Goal: Find specific page/section: Find specific page/section

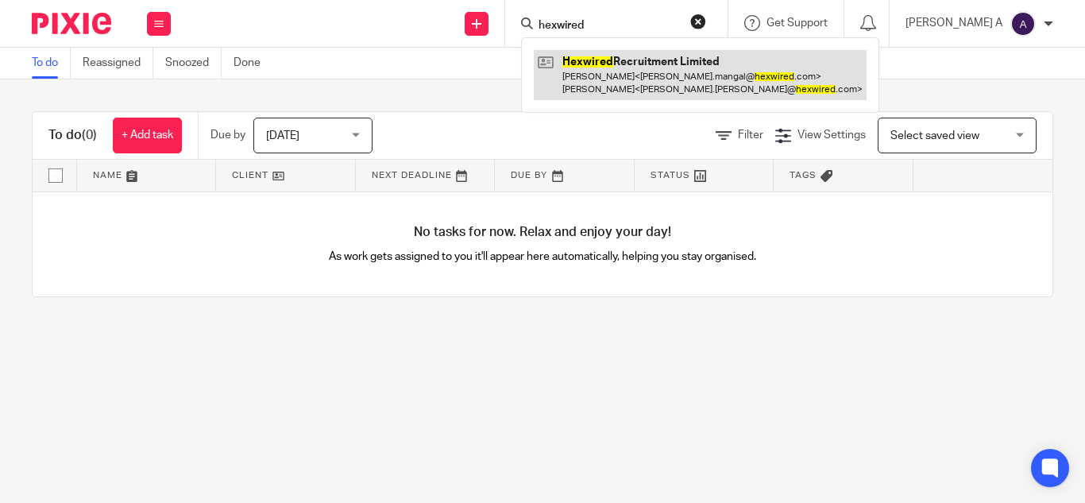
type input "hexwired"
click at [647, 67] on link at bounding box center [700, 74] width 333 height 49
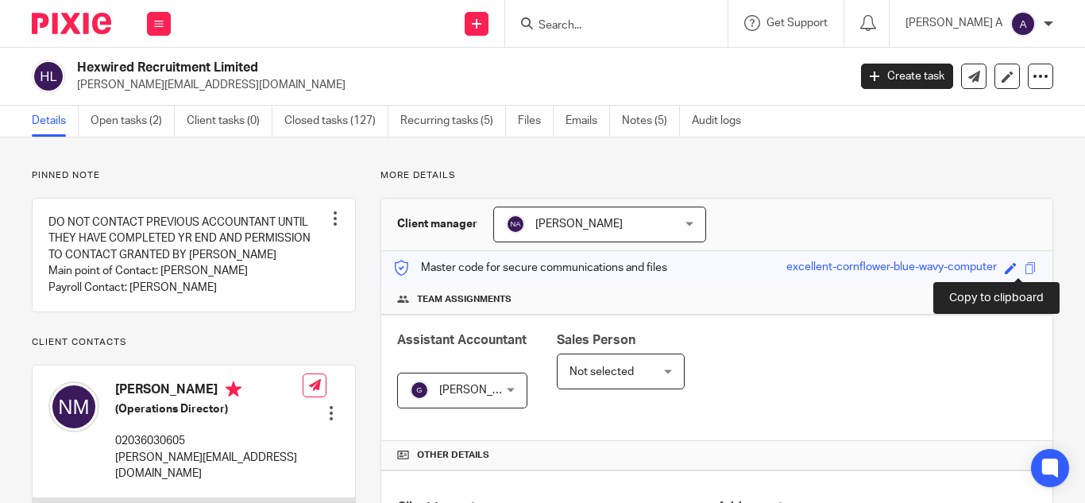
click at [1024, 269] on span at bounding box center [1030, 268] width 12 height 12
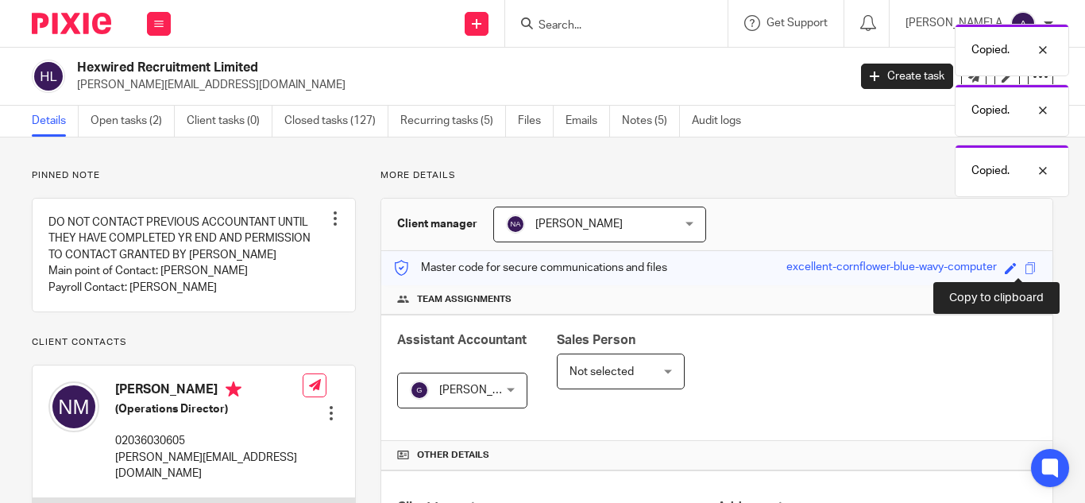
click at [1024, 269] on span at bounding box center [1030, 268] width 12 height 12
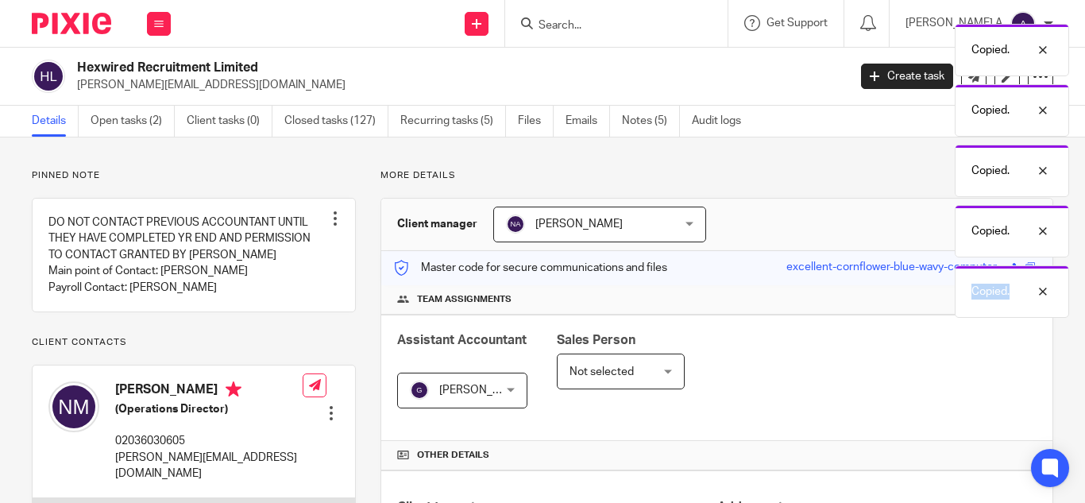
click at [1020, 269] on div "Copied." at bounding box center [1011, 291] width 114 height 52
click at [1020, 269] on div "Copied." at bounding box center [1068, 291] width 114 height 52
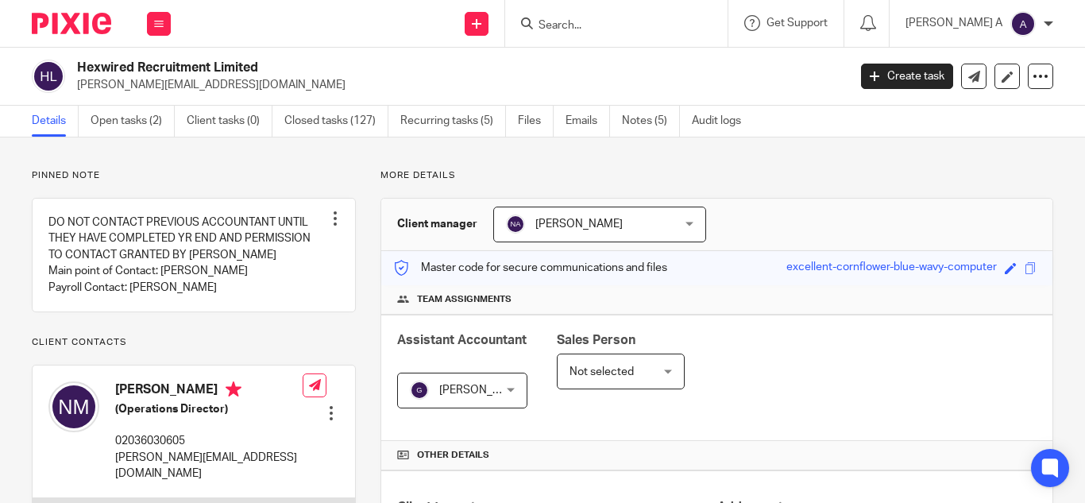
click at [598, 29] on input "Search" at bounding box center [608, 26] width 143 height 14
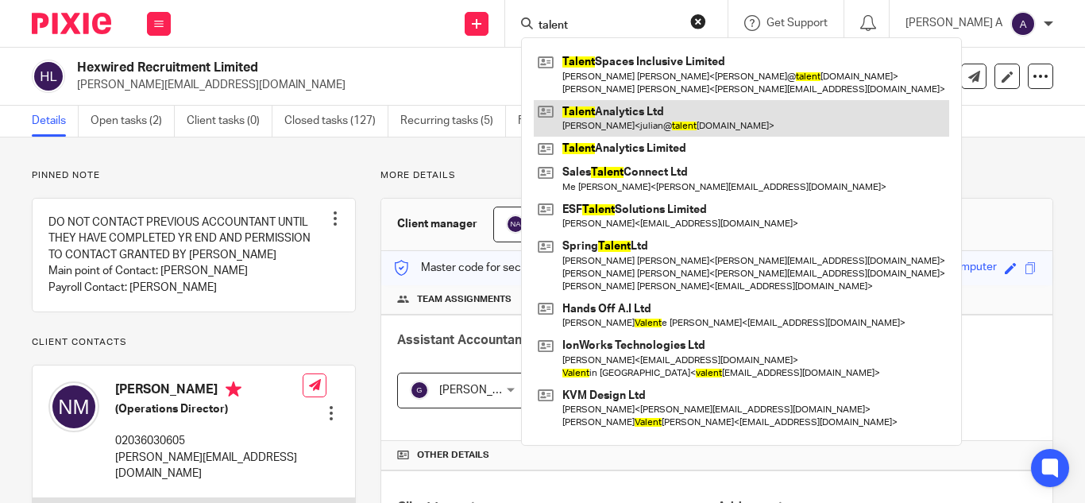
type input "talent"
click at [684, 121] on link at bounding box center [741, 118] width 415 height 37
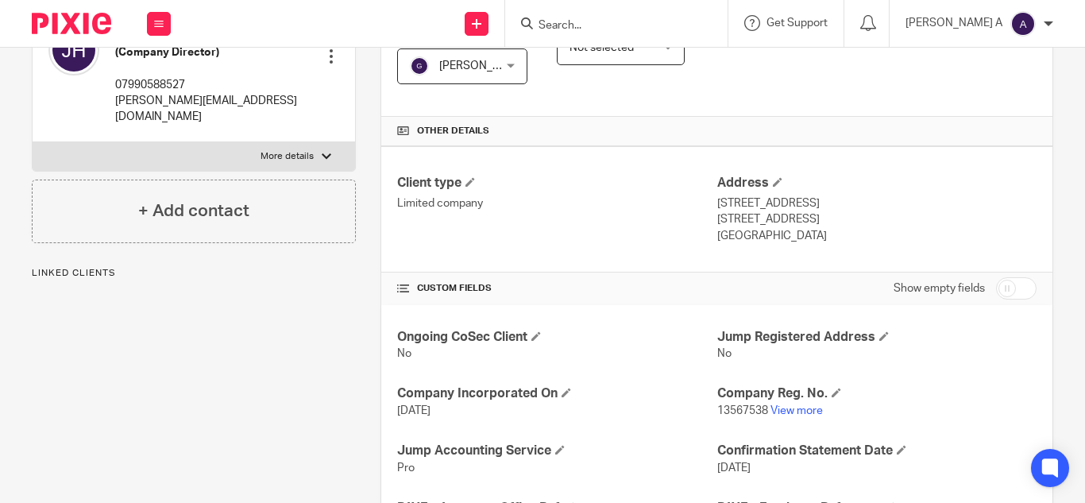
scroll to position [334, 0]
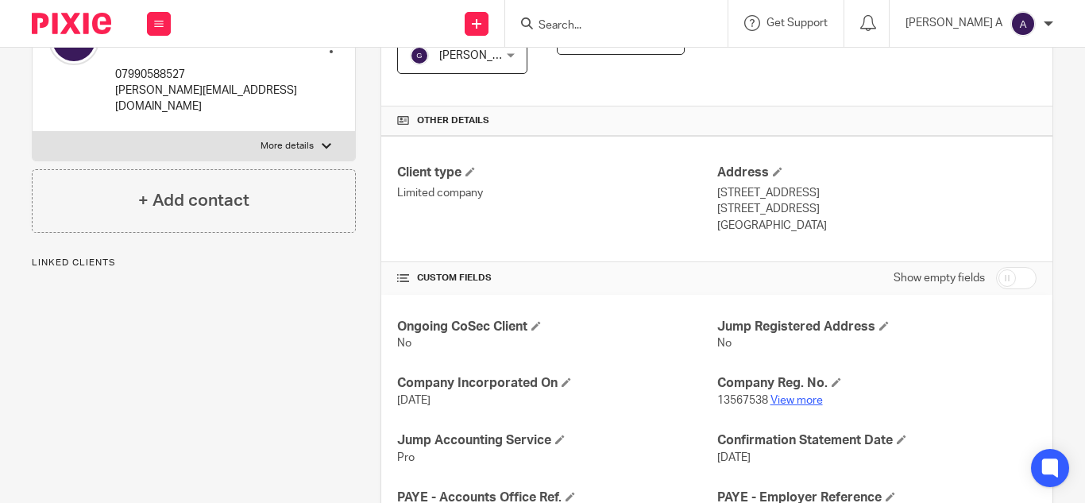
click at [784, 405] on link "View more" at bounding box center [796, 400] width 52 height 11
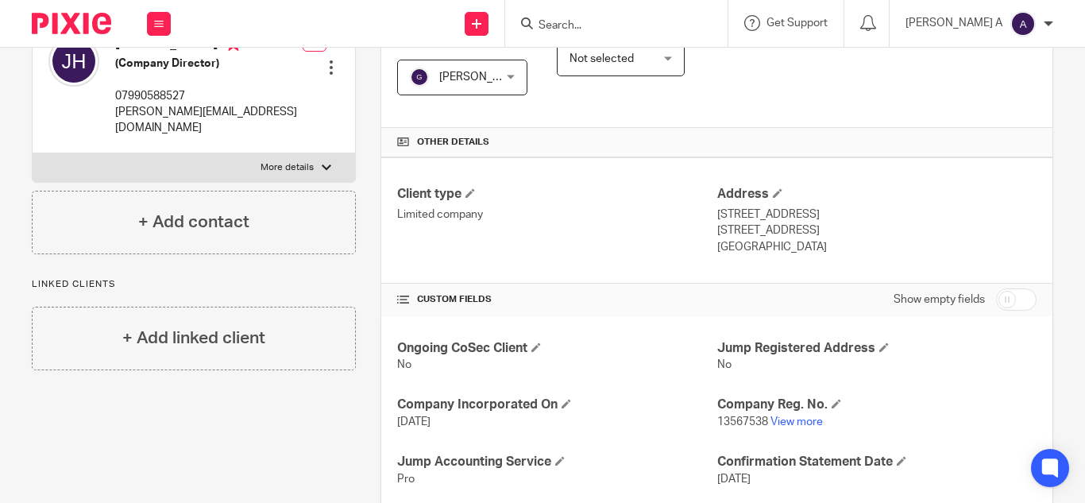
scroll to position [314, 0]
click at [789, 423] on link "View more" at bounding box center [796, 420] width 52 height 11
